Goal: Task Accomplishment & Management: Manage account settings

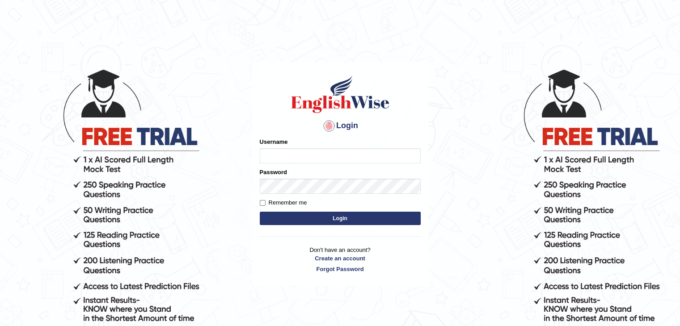
type input "Mannkang"
click at [329, 222] on button "Login" at bounding box center [340, 218] width 161 height 13
type input "Mannkang"
click at [337, 218] on button "Login" at bounding box center [340, 218] width 161 height 13
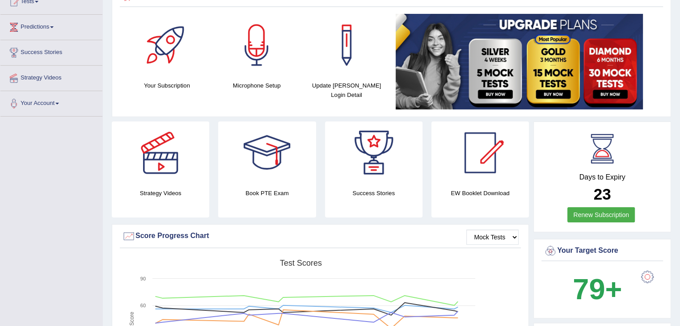
scroll to position [107, 0]
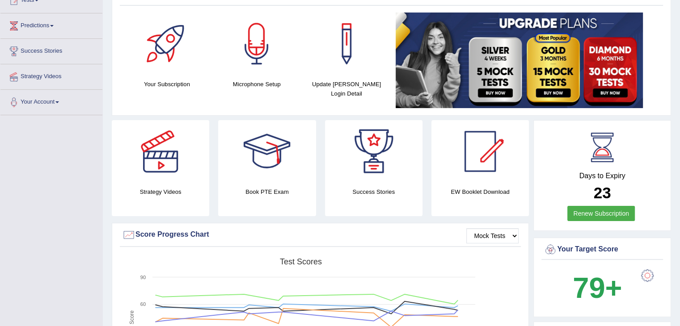
click at [262, 178] on div at bounding box center [266, 151] width 63 height 63
